Goal: Task Accomplishment & Management: Manage account settings

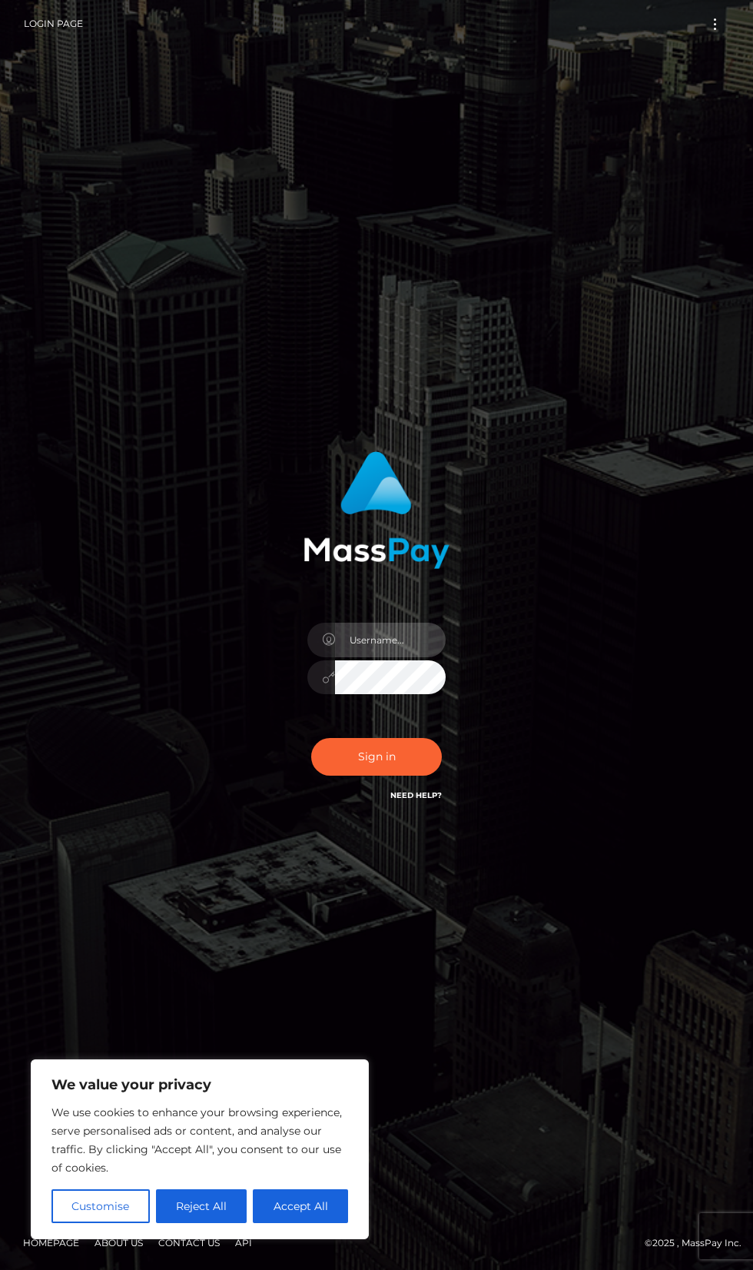
click at [365, 657] on input "text" at bounding box center [390, 640] width 111 height 35
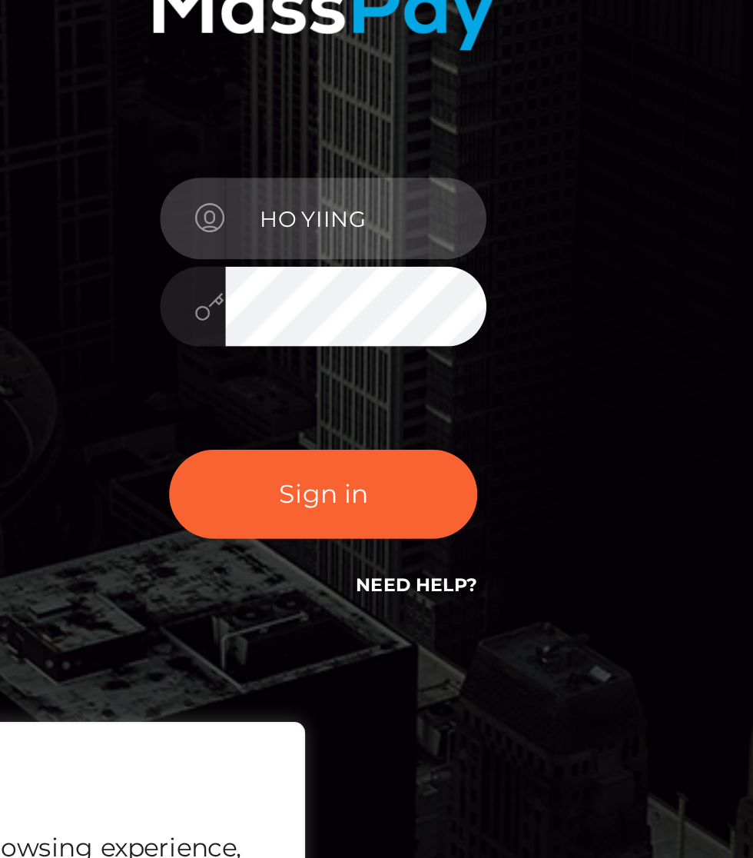
type input "HO YIING"
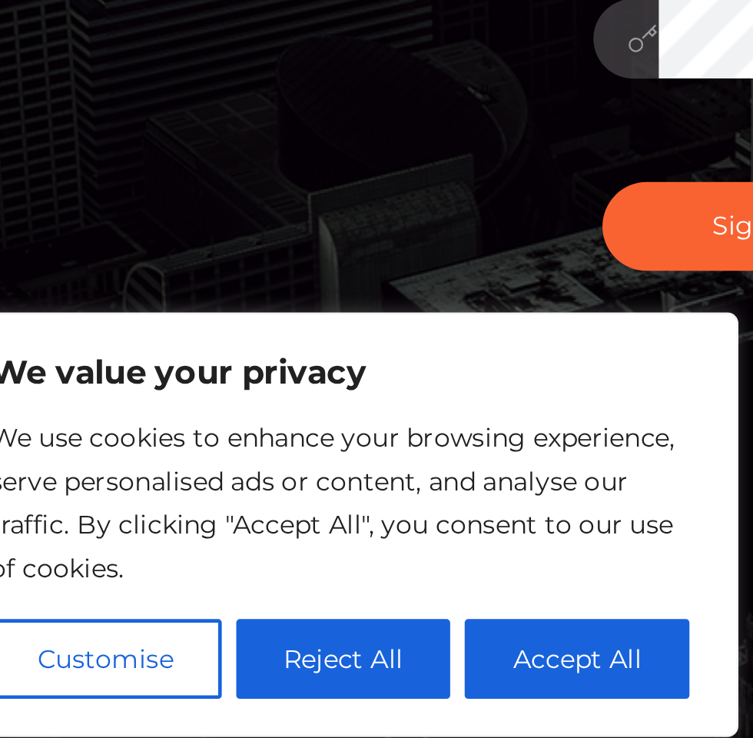
click at [327, 674] on button "Accept All" at bounding box center [300, 674] width 95 height 34
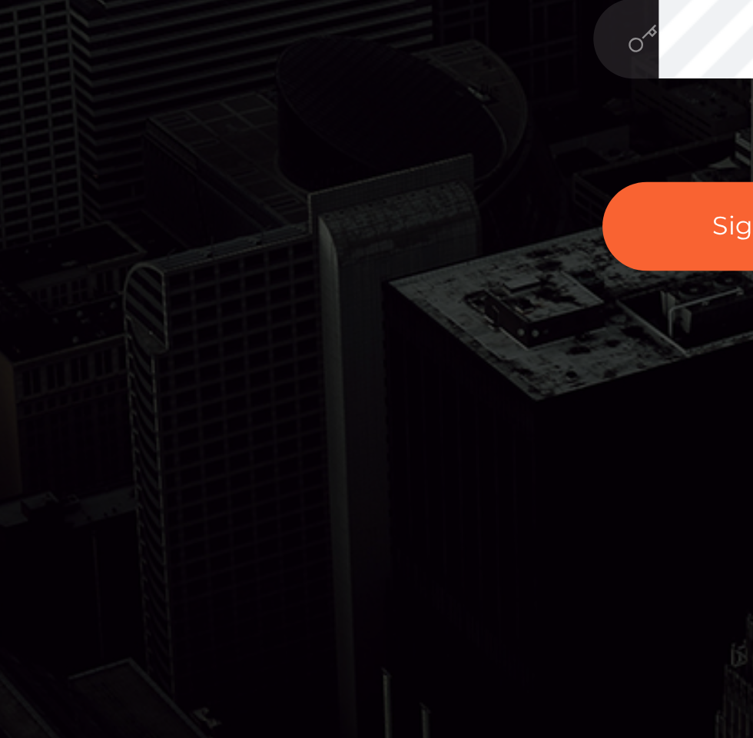
checkbox input "true"
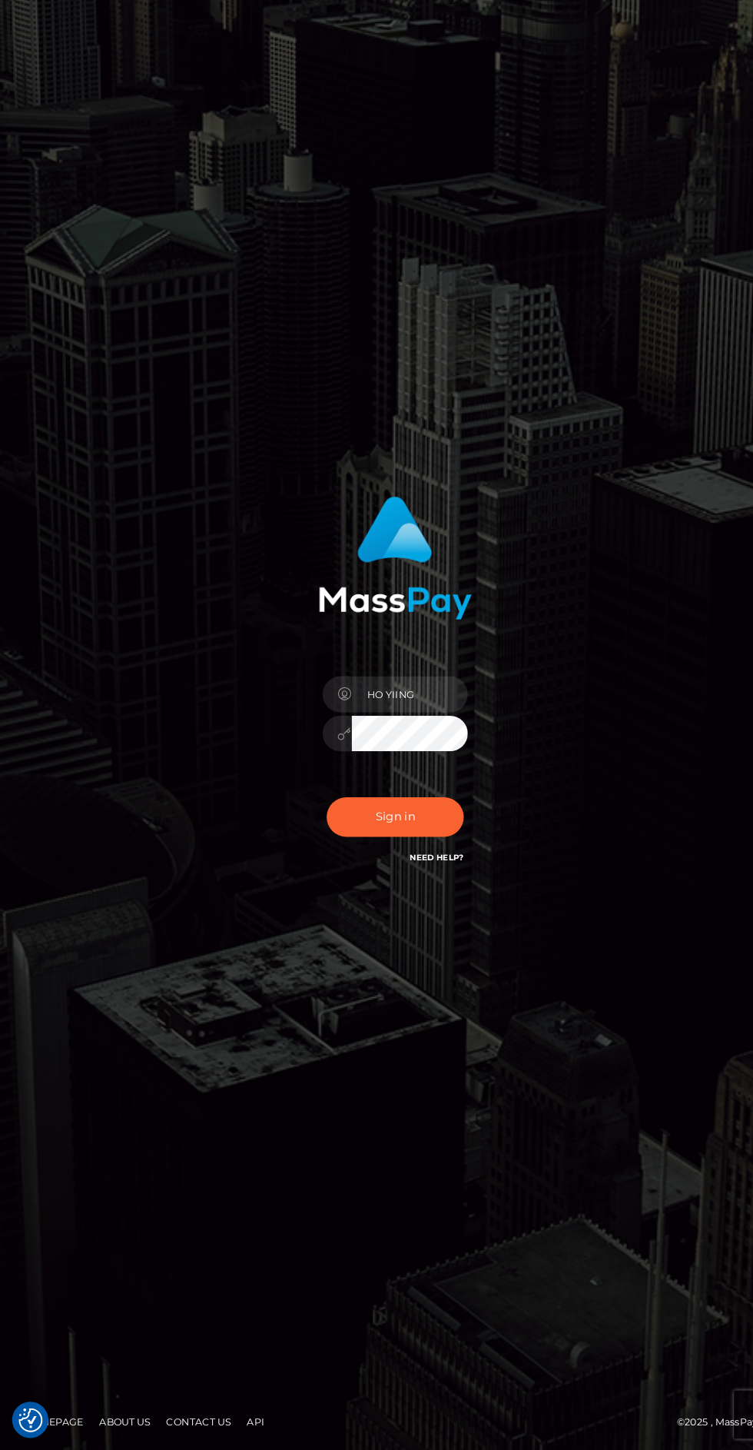
scroll to position [65, 0]
click at [382, 866] on button "Sign in" at bounding box center [376, 847] width 131 height 38
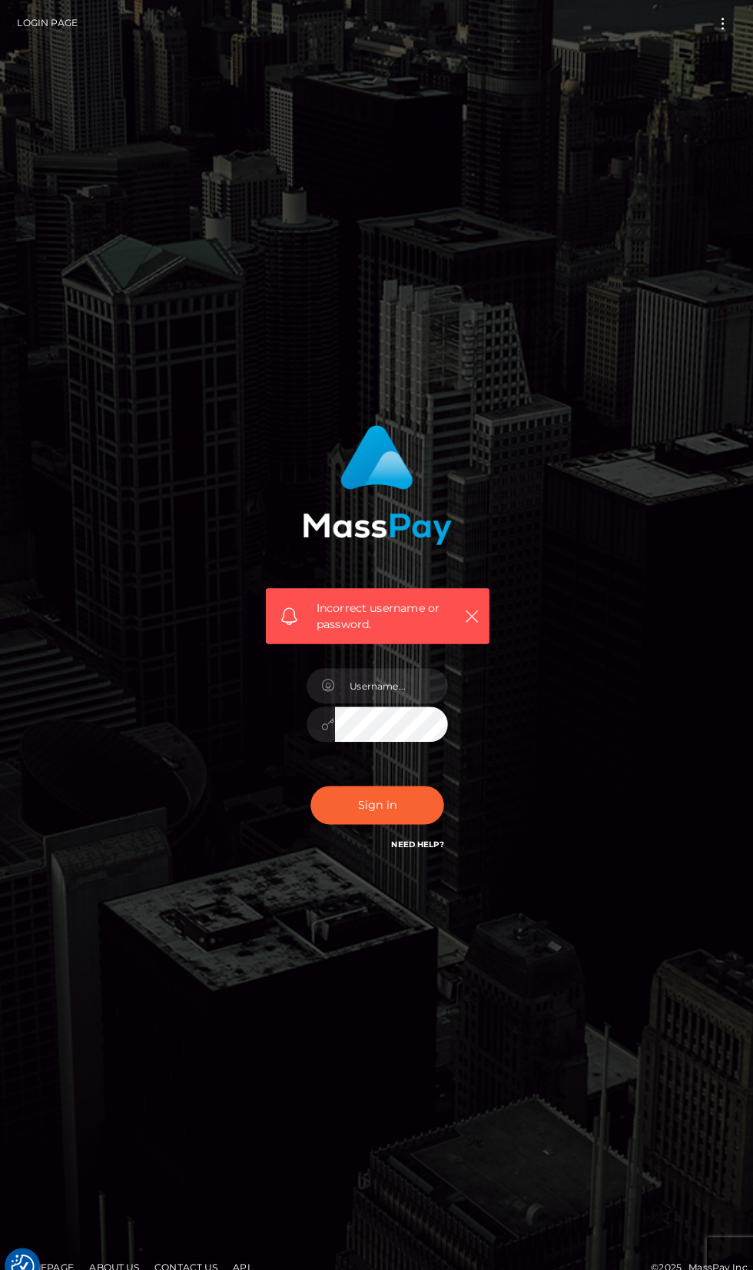
click at [38, 24] on link "Login Page" at bounding box center [53, 24] width 59 height 32
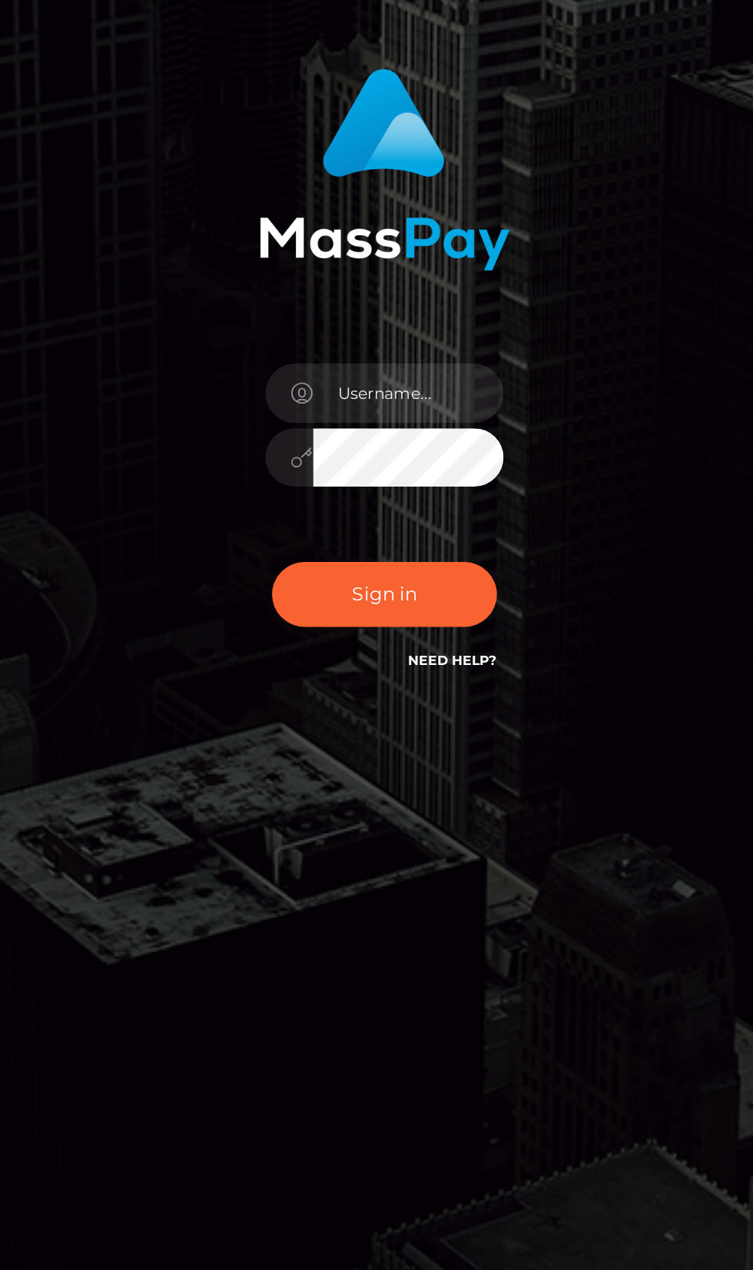
scroll to position [8, 0]
click at [354, 657] on input "text" at bounding box center [390, 640] width 111 height 35
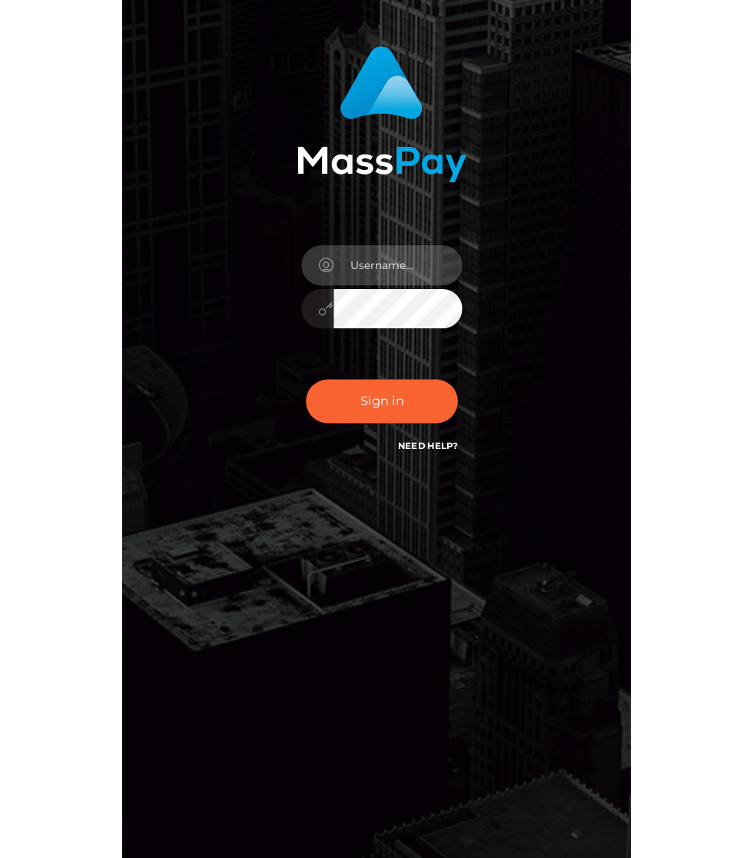
scroll to position [60, 0]
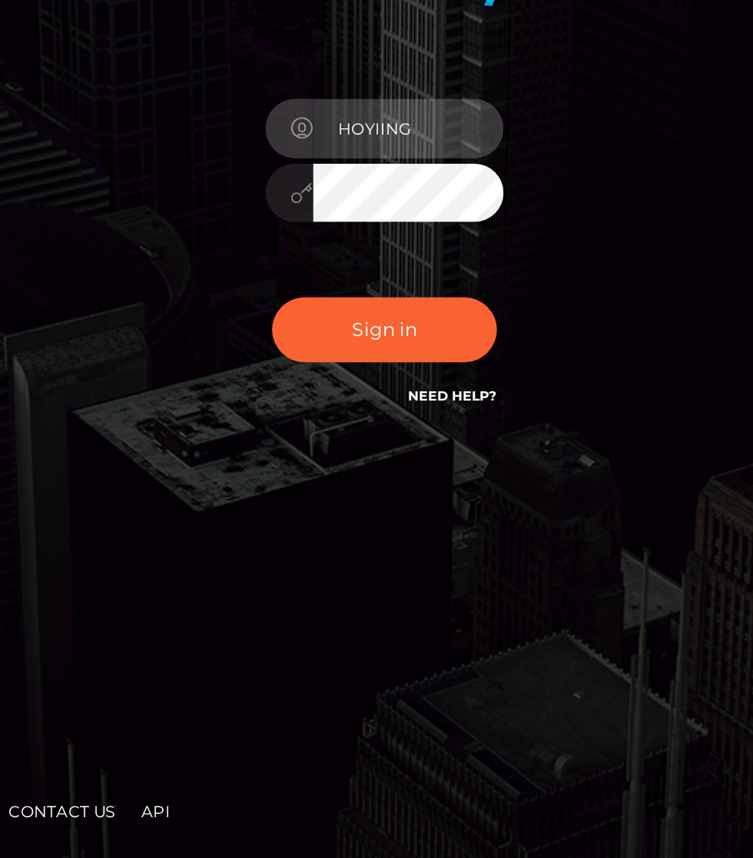
type input "HOYIING"
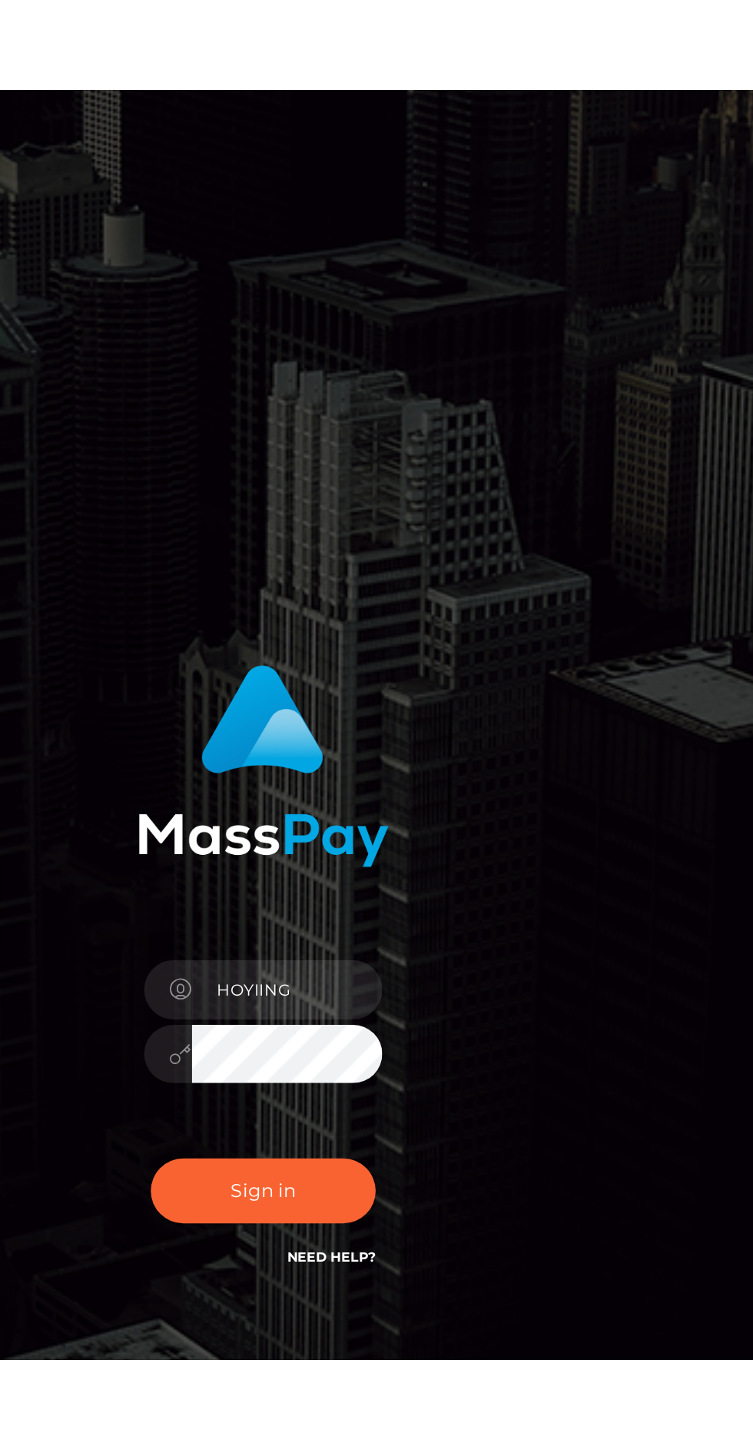
scroll to position [0, 0]
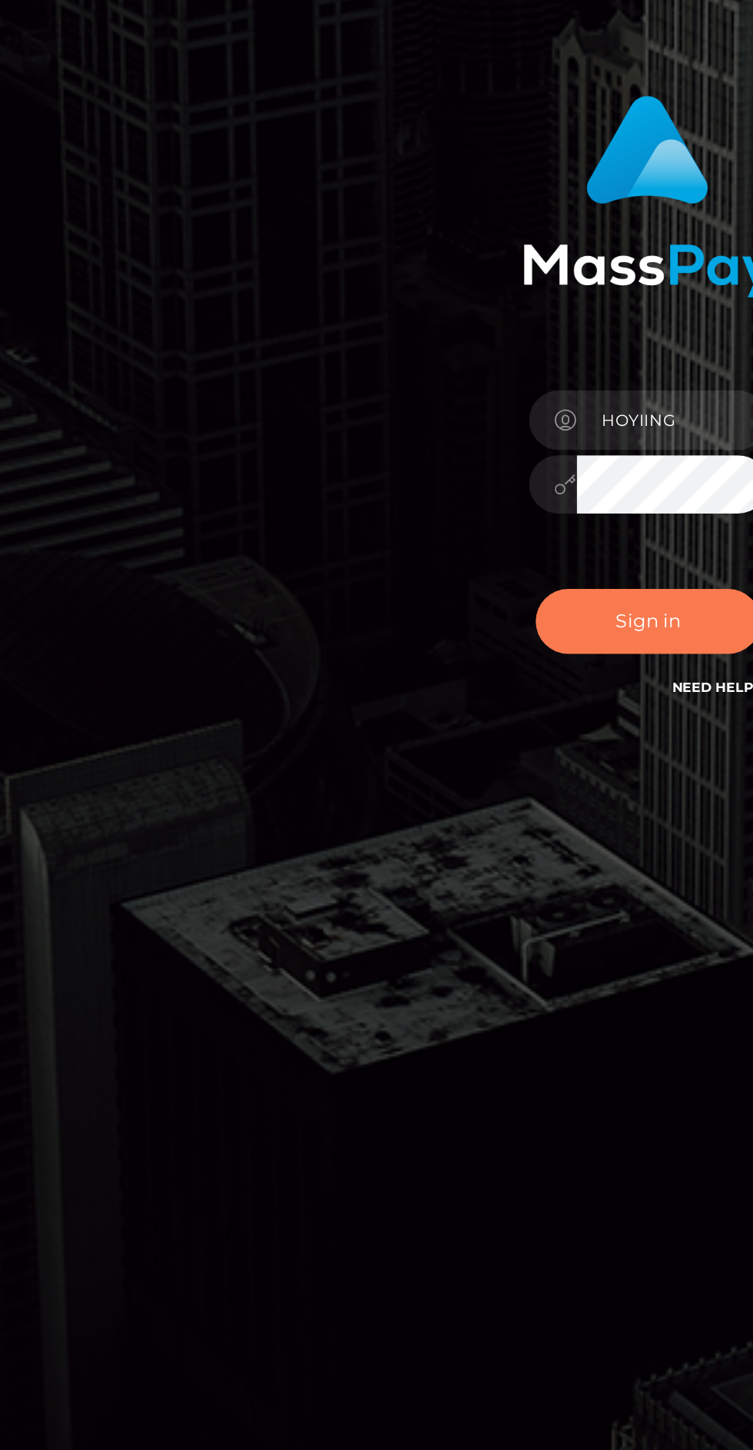
click at [366, 866] on button "Sign in" at bounding box center [376, 847] width 131 height 38
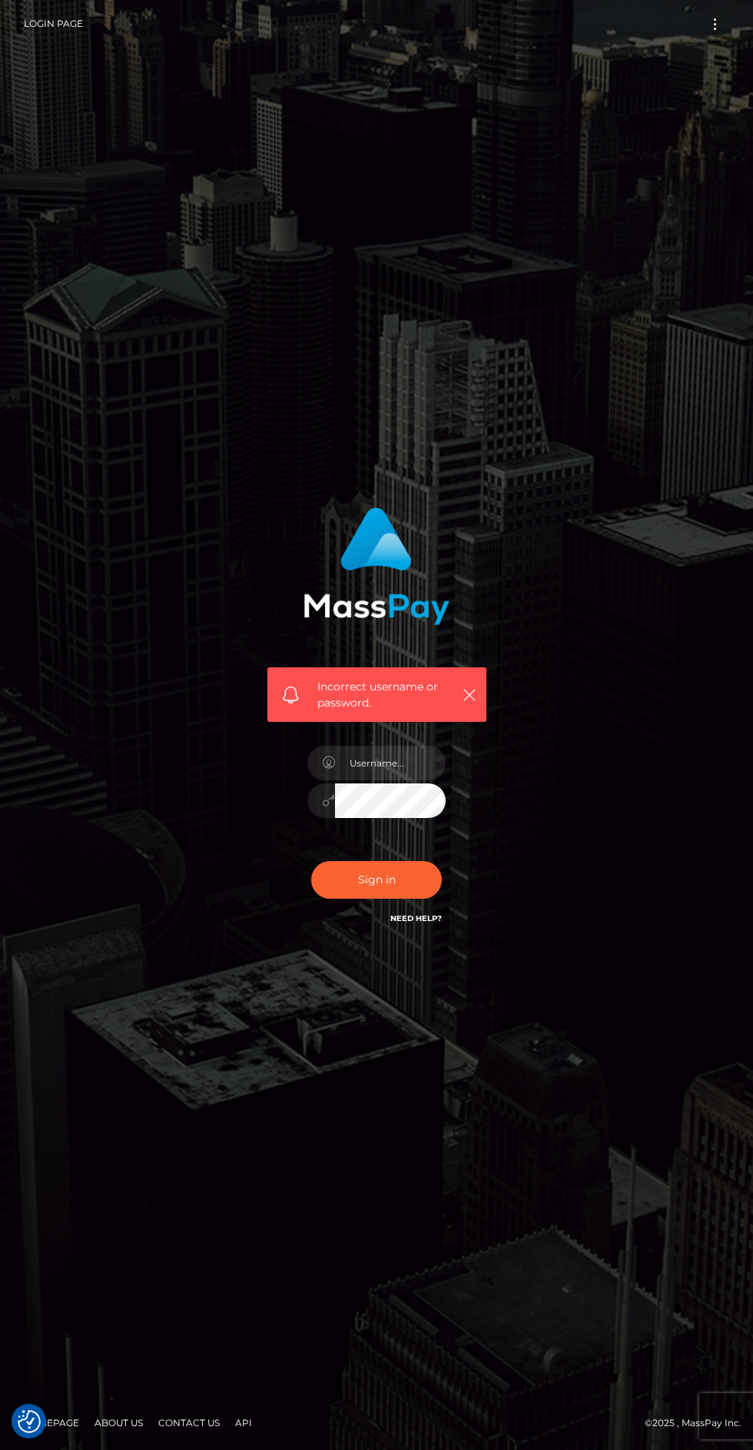
checkbox input "true"
